Goal: Navigation & Orientation: Find specific page/section

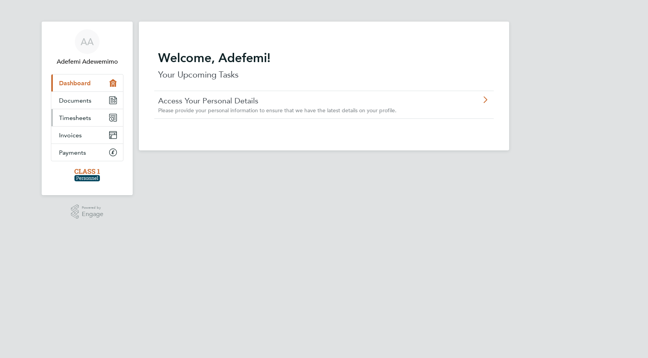
click at [81, 119] on span "Timesheets" at bounding box center [75, 117] width 32 height 7
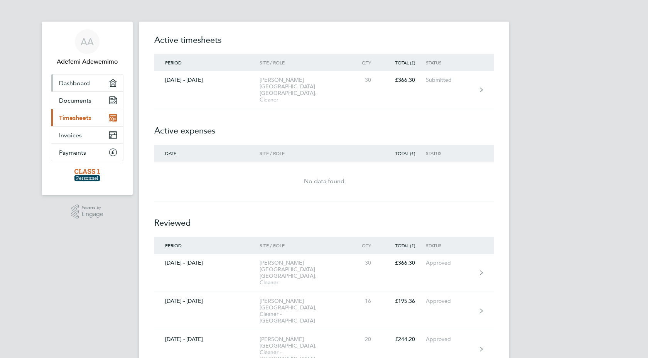
click at [79, 83] on span "Dashboard" at bounding box center [74, 82] width 31 height 7
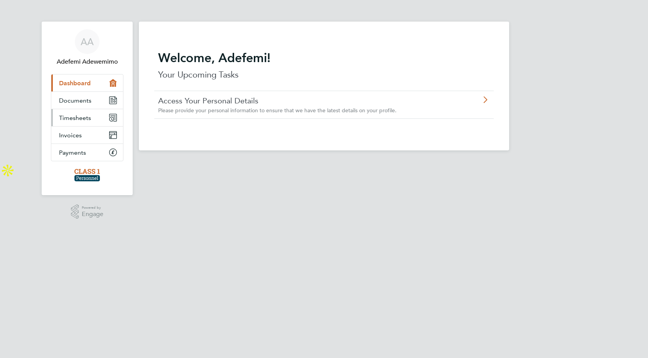
click at [75, 118] on span "Timesheets" at bounding box center [75, 117] width 32 height 7
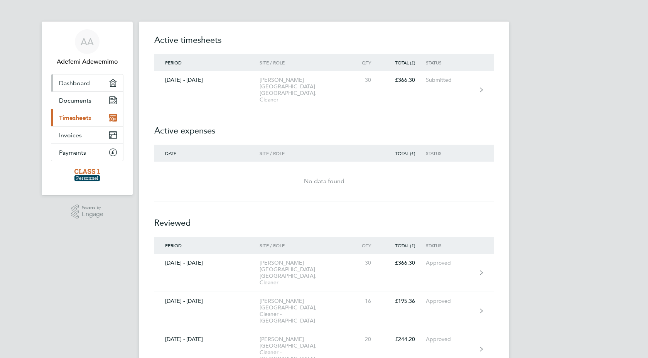
click at [77, 81] on span "Dashboard" at bounding box center [74, 82] width 31 height 7
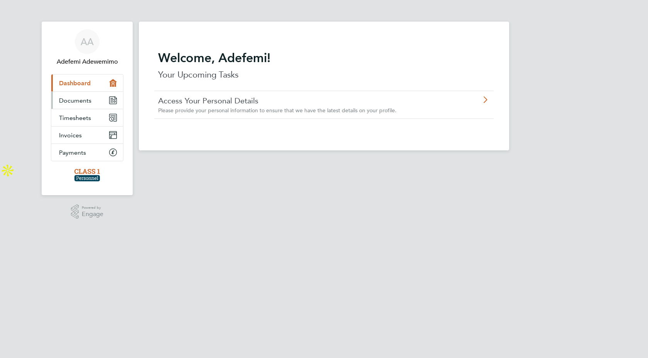
click at [75, 101] on span "Documents" at bounding box center [75, 100] width 32 height 7
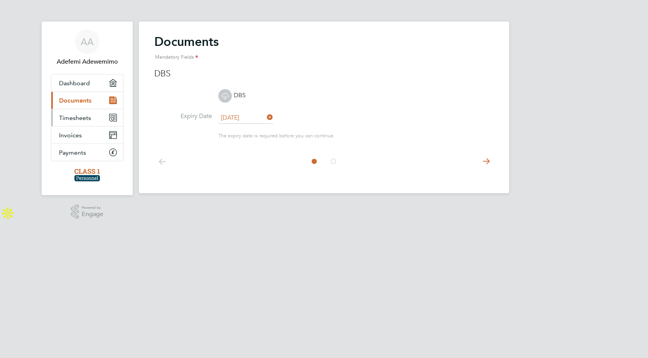
click at [75, 118] on span "Timesheets" at bounding box center [75, 117] width 32 height 7
